Goal: Task Accomplishment & Management: Manage account settings

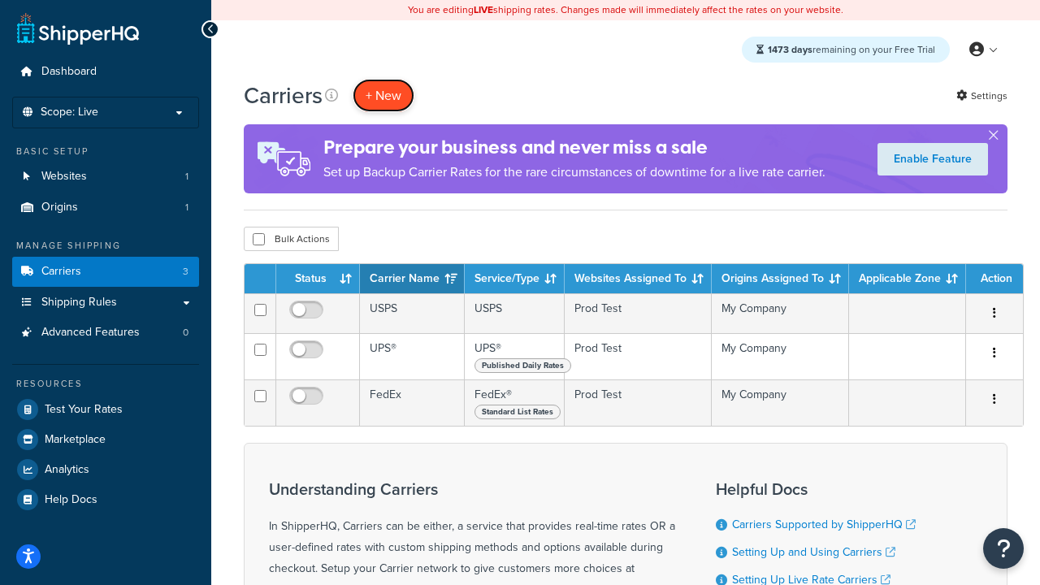
click at [383, 95] on button "+ New" at bounding box center [383, 95] width 62 height 33
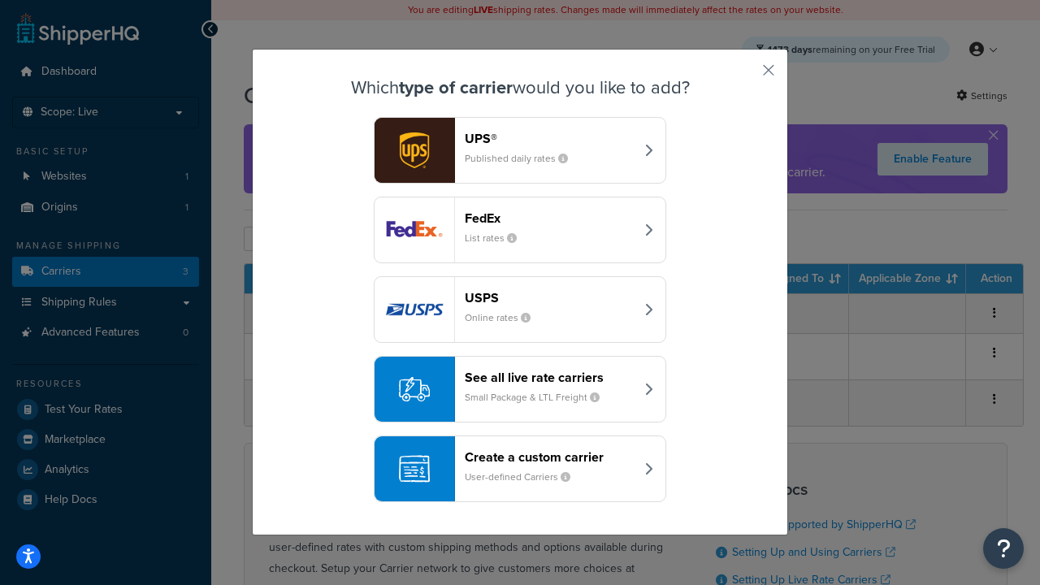
click at [520, 230] on div "FedEx List rates" at bounding box center [550, 229] width 170 height 39
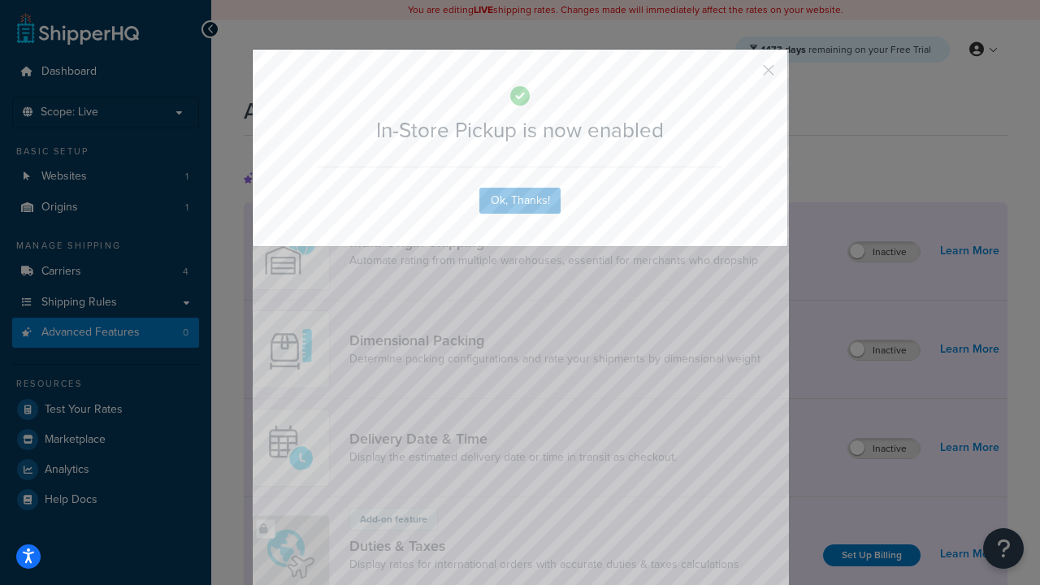
scroll to position [526, 0]
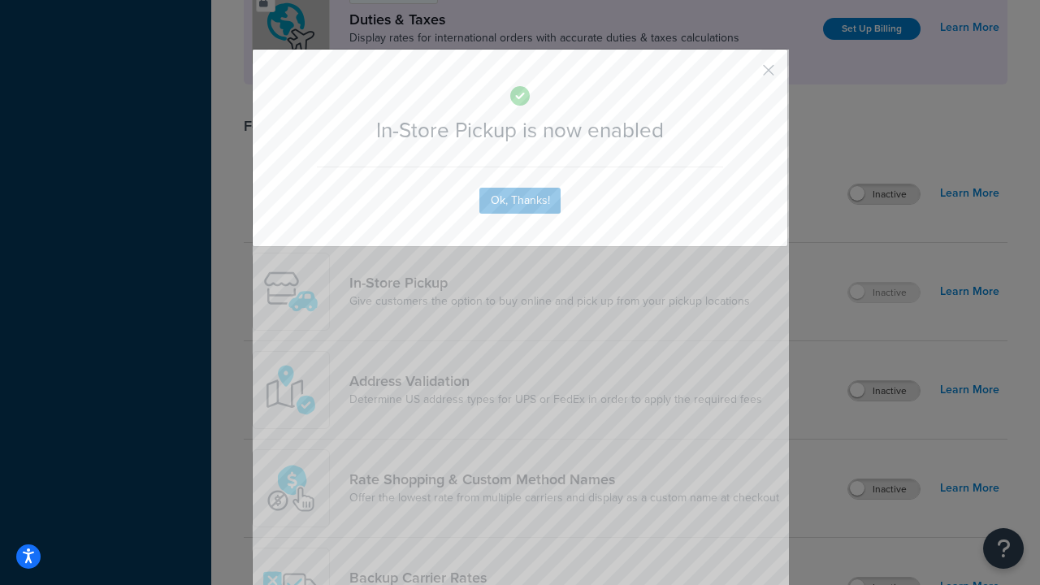
click at [744, 76] on button "button" at bounding box center [744, 76] width 4 height 4
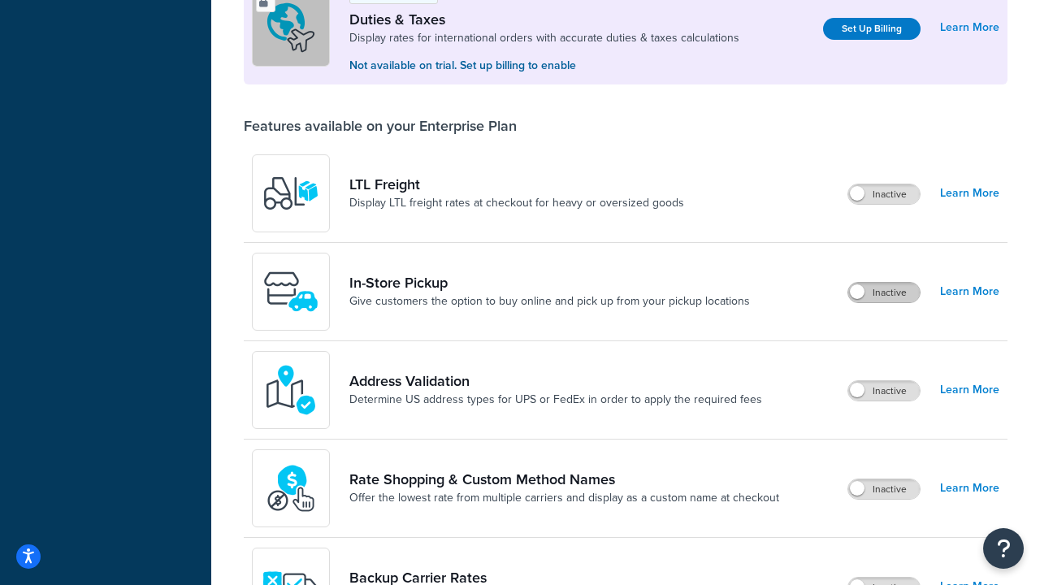
scroll to position [495, 0]
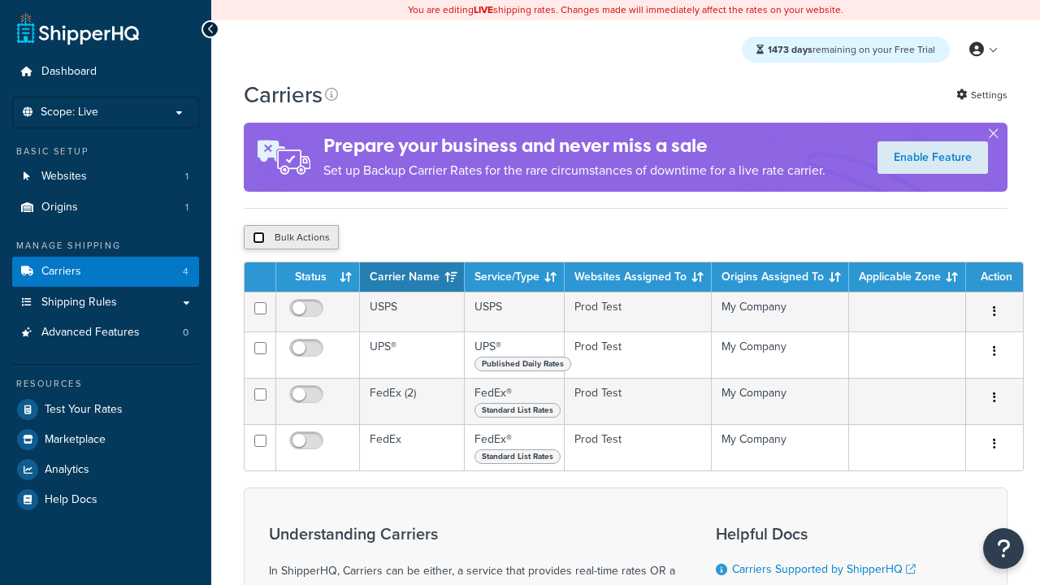
click at [258, 237] on input "checkbox" at bounding box center [259, 237] width 12 height 12
checkbox input "true"
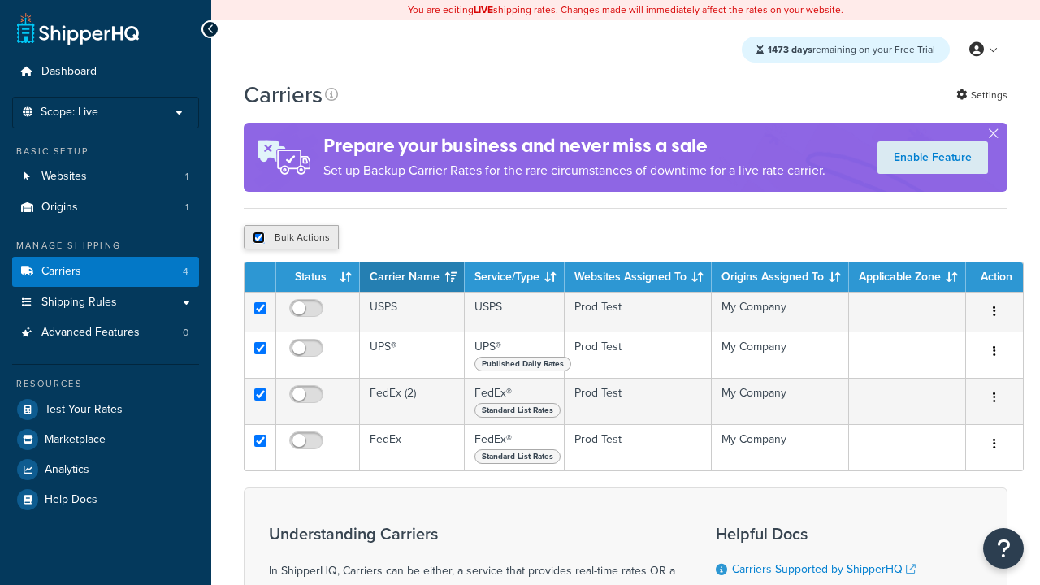
checkbox input "true"
click at [0, 0] on button "Delete" at bounding box center [0, 0] width 0 height 0
